Goal: Navigation & Orientation: Find specific page/section

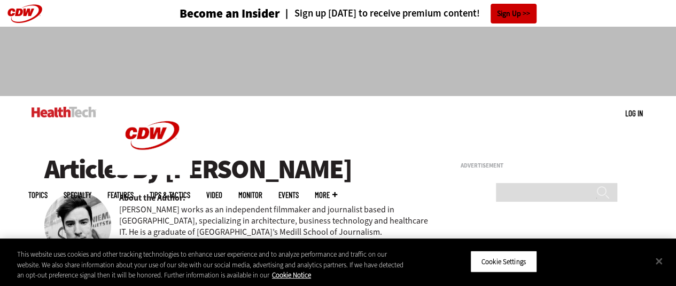
click at [75, 109] on img at bounding box center [64, 112] width 65 height 11
